Goal: Register for event/course

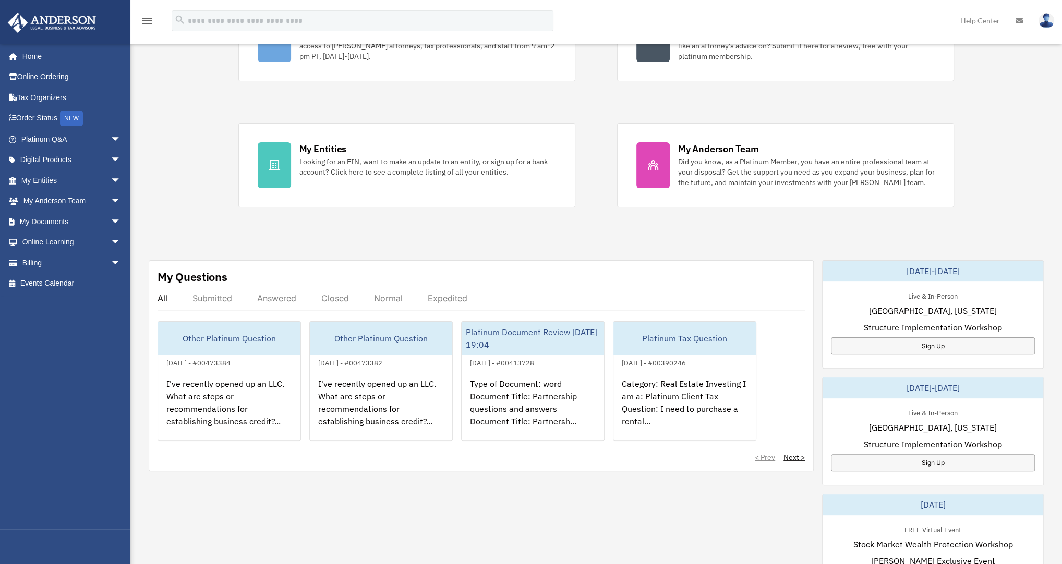
scroll to position [167, 0]
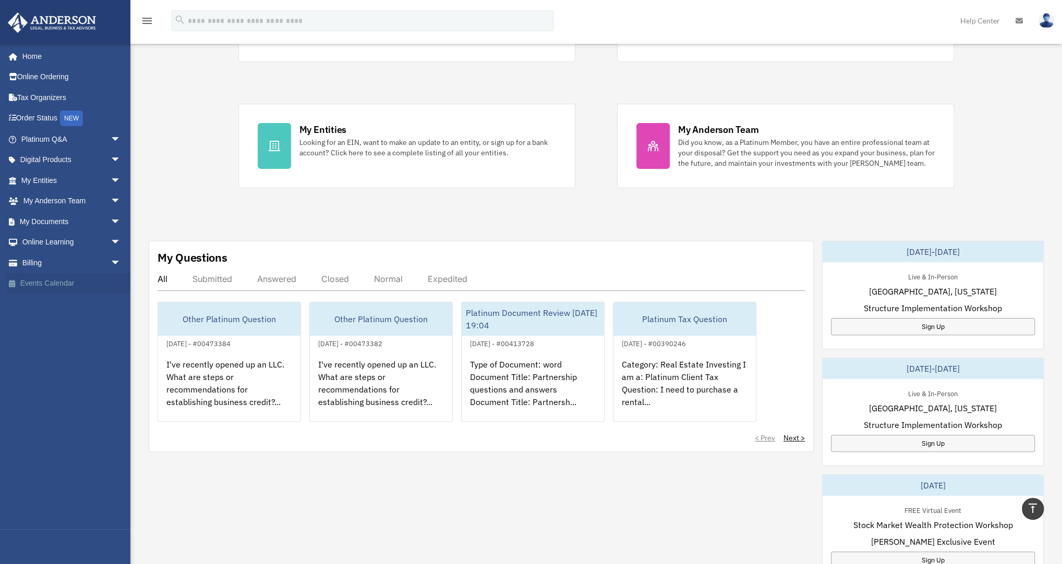
click at [54, 283] on link "Events Calendar" at bounding box center [71, 283] width 129 height 21
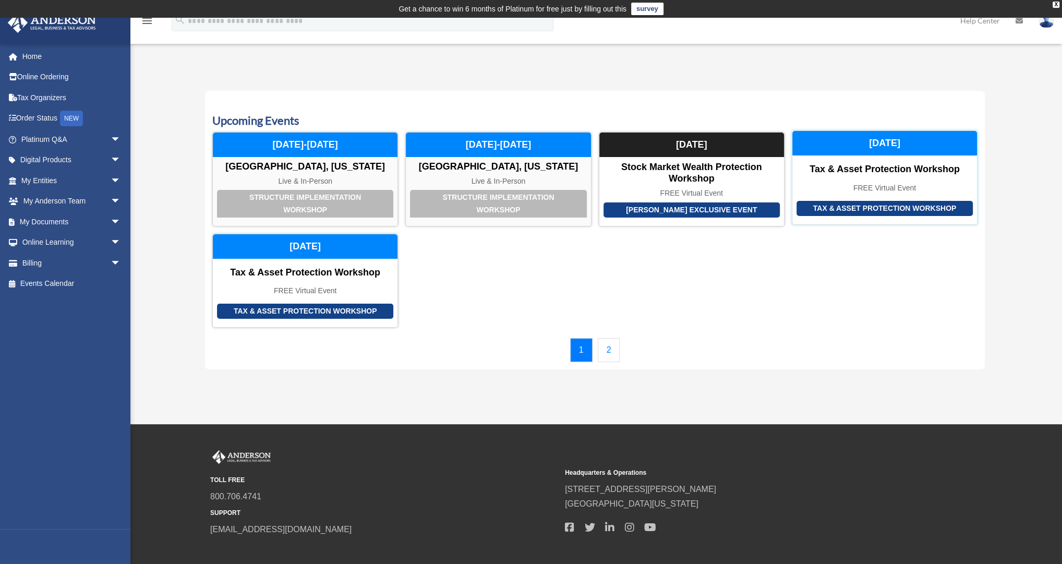
click at [893, 166] on div "Tax & Asset Protection Workshop" at bounding box center [884, 169] width 185 height 11
